Goal: Task Accomplishment & Management: Use online tool/utility

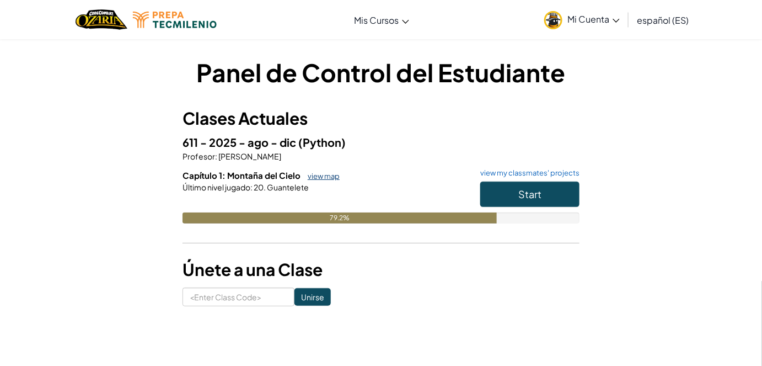
click at [328, 174] on link "view map" at bounding box center [320, 175] width 37 height 9
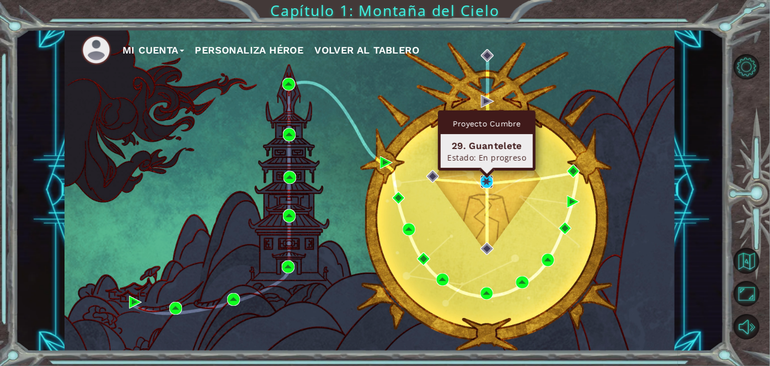
click at [484, 180] on img at bounding box center [486, 181] width 13 height 13
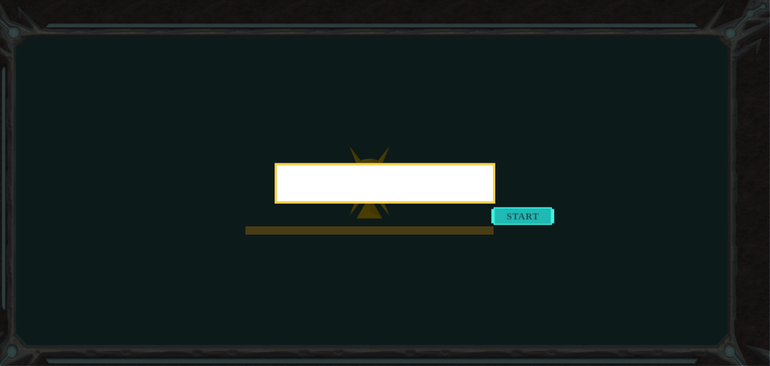
click at [519, 224] on button "Start" at bounding box center [522, 216] width 63 height 18
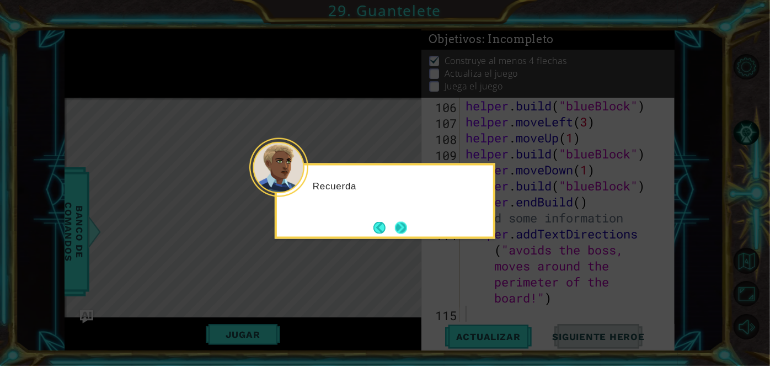
scroll to position [2478, 0]
click at [404, 224] on button "Next" at bounding box center [401, 227] width 12 height 12
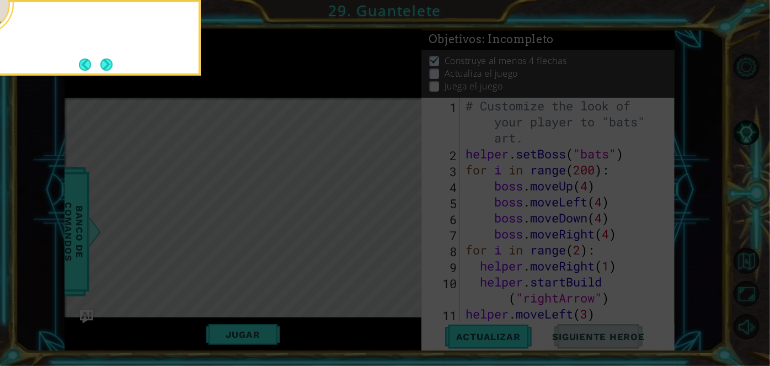
scroll to position [0, 0]
click at [104, 66] on button "Next" at bounding box center [106, 64] width 12 height 12
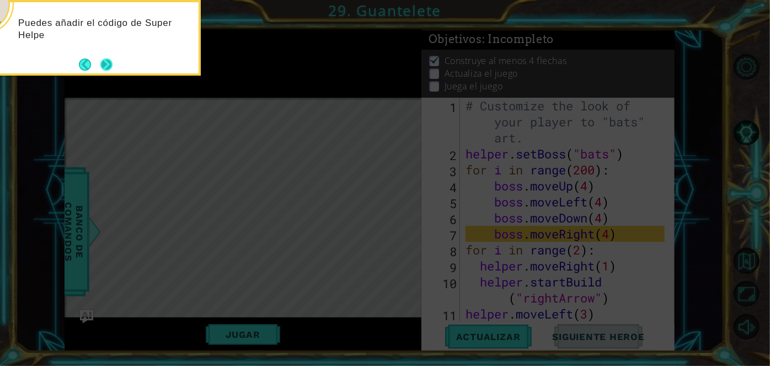
click at [109, 61] on button "Next" at bounding box center [106, 64] width 12 height 12
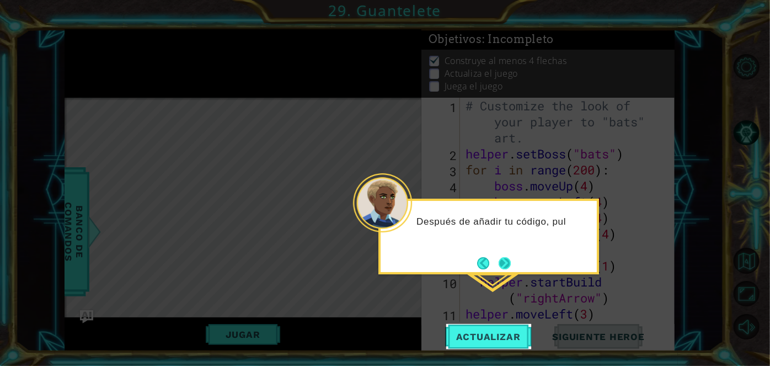
click at [498, 269] on button "Next" at bounding box center [504, 263] width 12 height 12
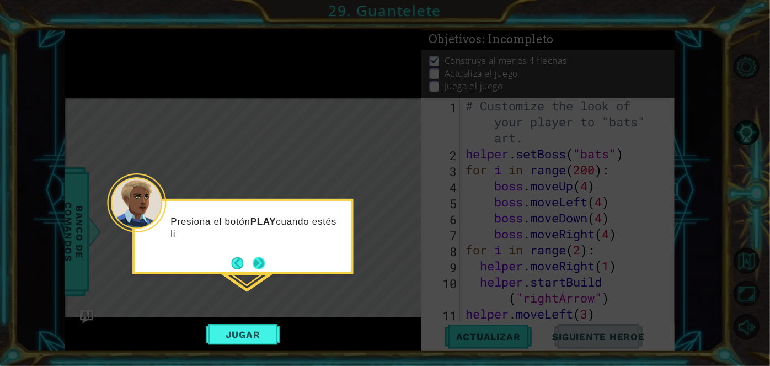
click at [263, 262] on button "Next" at bounding box center [259, 263] width 12 height 12
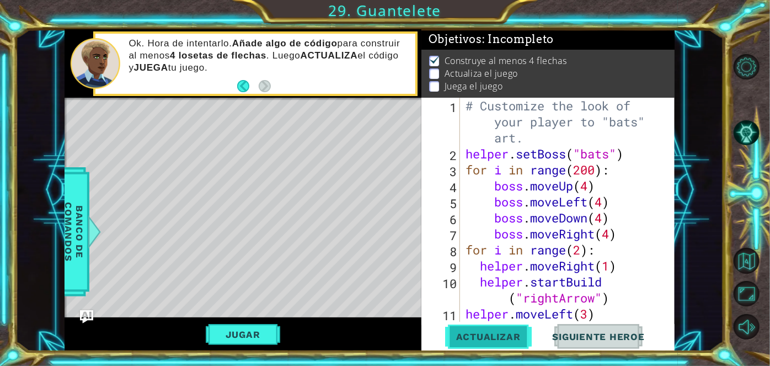
click at [461, 334] on span "Actualizar" at bounding box center [488, 336] width 87 height 11
click at [233, 340] on button "Jugar" at bounding box center [243, 334] width 74 height 21
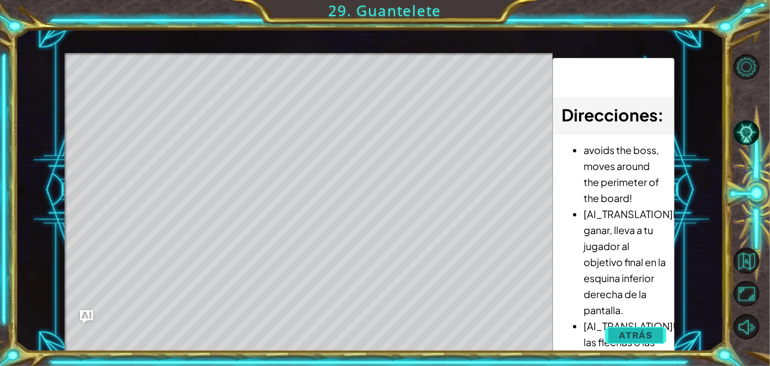
click at [644, 333] on span "Atrás" at bounding box center [636, 334] width 34 height 11
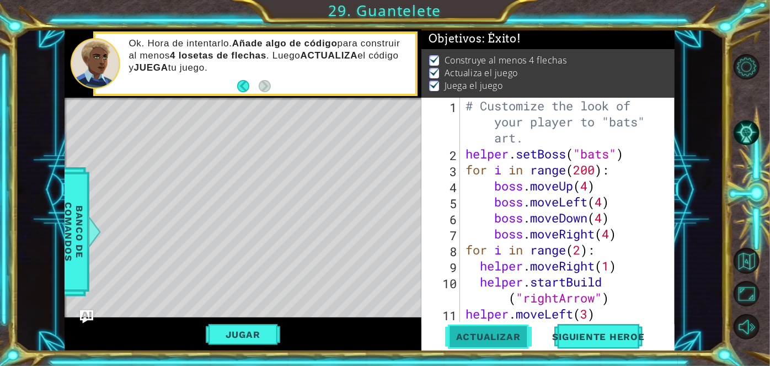
click at [476, 336] on span "Actualizar" at bounding box center [488, 336] width 87 height 11
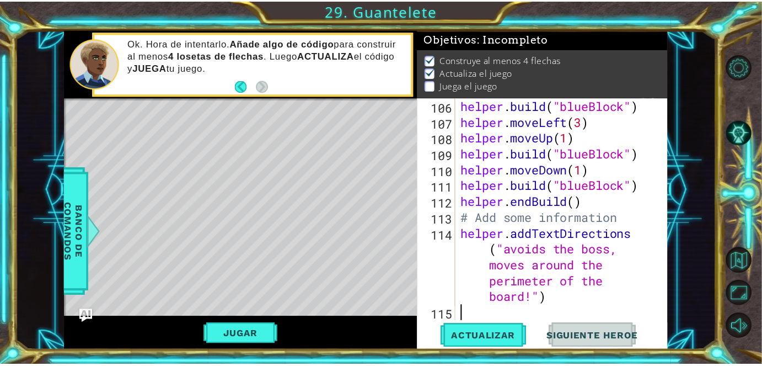
scroll to position [2478, 0]
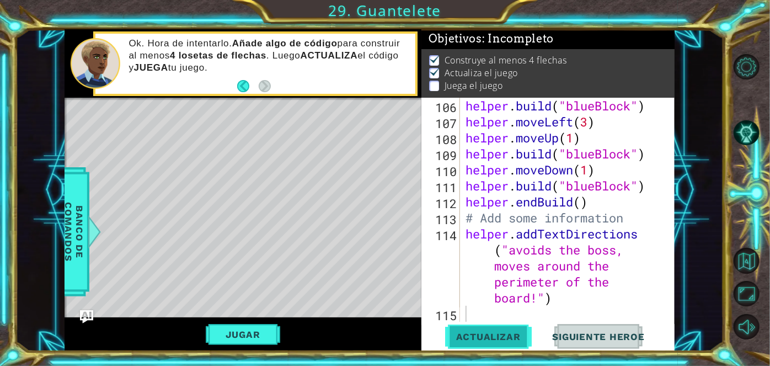
click at [488, 339] on span "Actualizar" at bounding box center [488, 336] width 87 height 11
click at [500, 333] on span "Actualizar" at bounding box center [488, 336] width 87 height 11
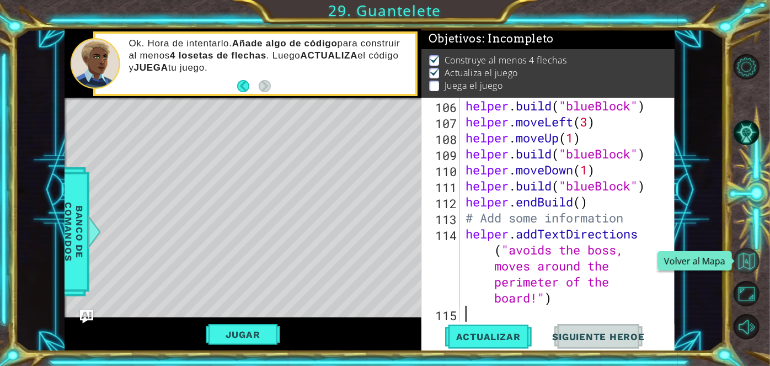
click at [753, 257] on button "Volver al Mapa" at bounding box center [745, 260] width 25 height 25
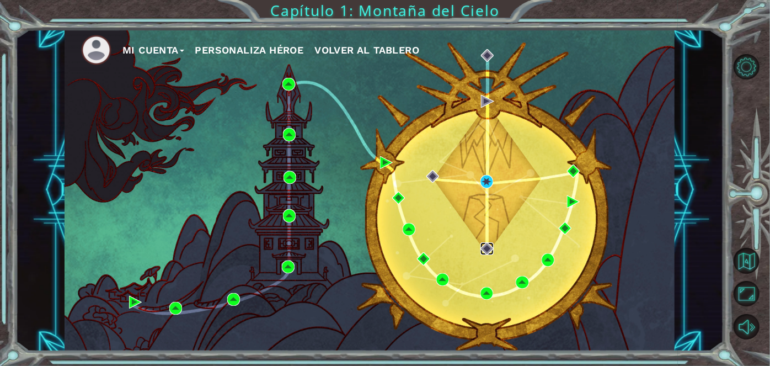
click at [487, 253] on img at bounding box center [486, 248] width 13 height 13
click at [485, 244] on img at bounding box center [486, 248] width 13 height 13
click at [511, 244] on div "Mi Cuenta Personaliza Héroe Volver al Tablero" at bounding box center [370, 189] width 610 height 321
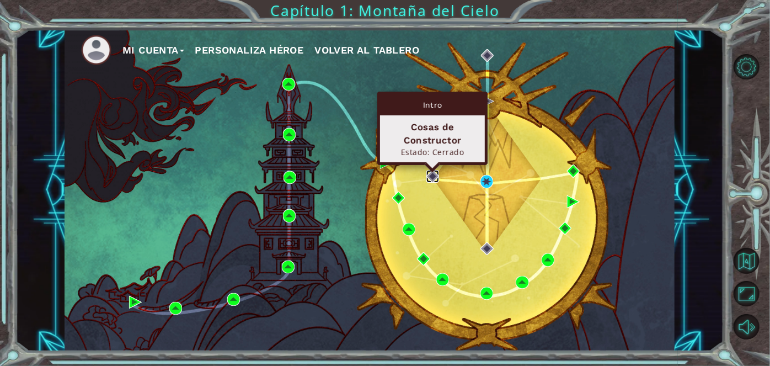
click at [434, 175] on img at bounding box center [432, 176] width 13 height 13
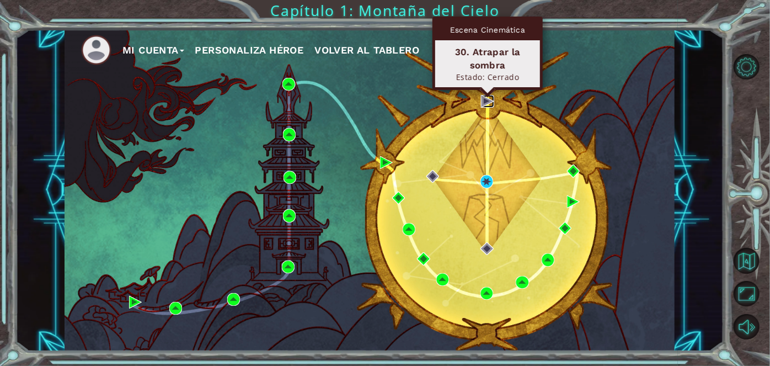
click at [487, 101] on img at bounding box center [487, 101] width 13 height 13
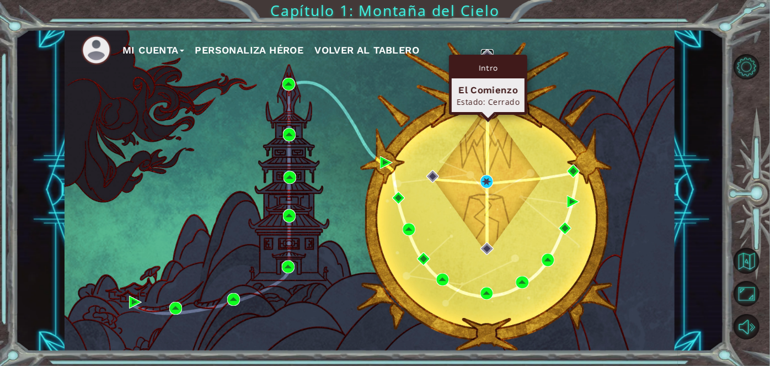
click at [484, 49] on img at bounding box center [487, 55] width 13 height 13
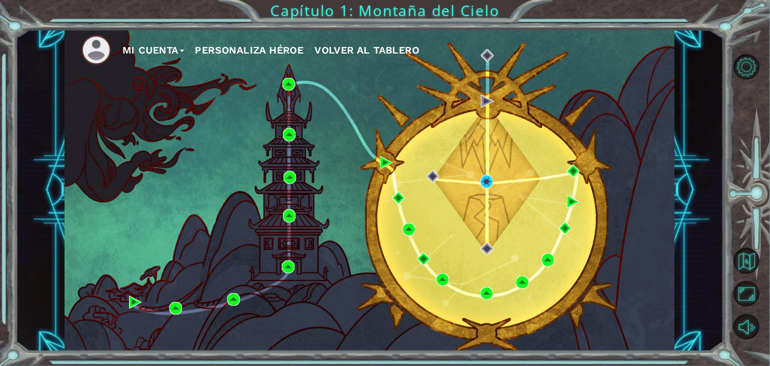
click at [184, 47] on button "Mi Cuenta" at bounding box center [153, 50] width 62 height 17
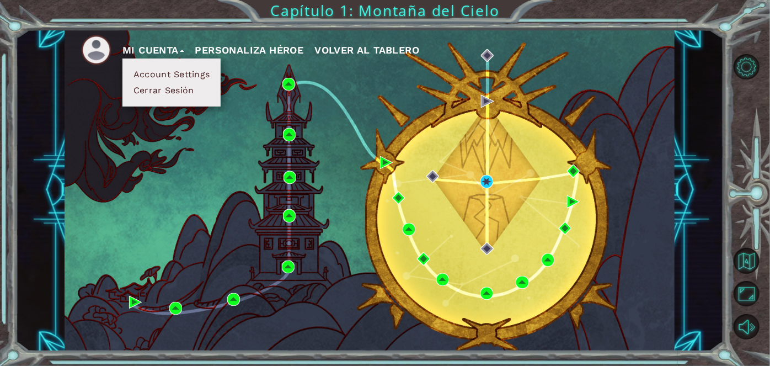
click at [184, 93] on button "Cerrar Sesión" at bounding box center [163, 90] width 67 height 12
